Goal: Navigation & Orientation: Find specific page/section

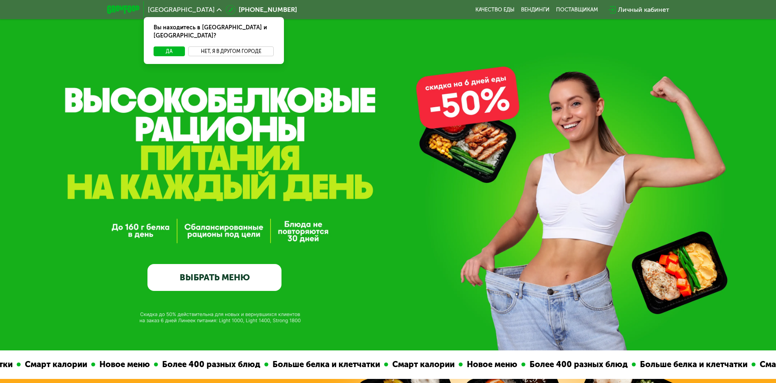
click at [229, 46] on button "Нет, я в другом городе" at bounding box center [231, 51] width 86 height 10
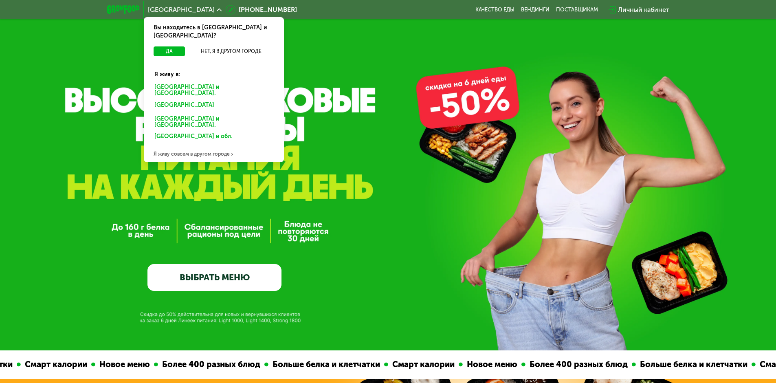
click at [179, 82] on div "[GEOGRAPHIC_DATA] и [GEOGRAPHIC_DATA]." at bounding box center [214, 90] width 130 height 17
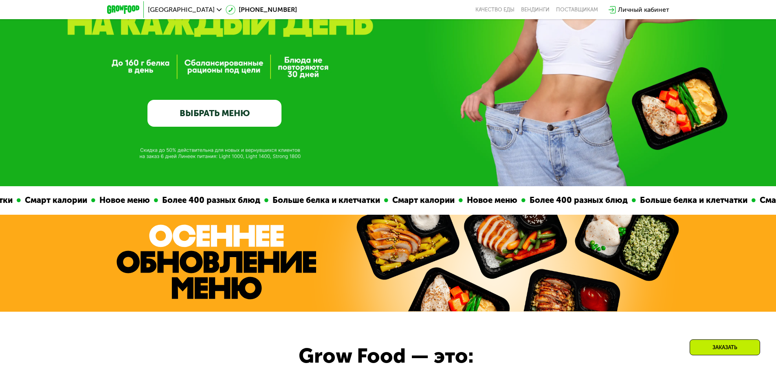
scroll to position [163, 0]
